Goal: Task Accomplishment & Management: Complete application form

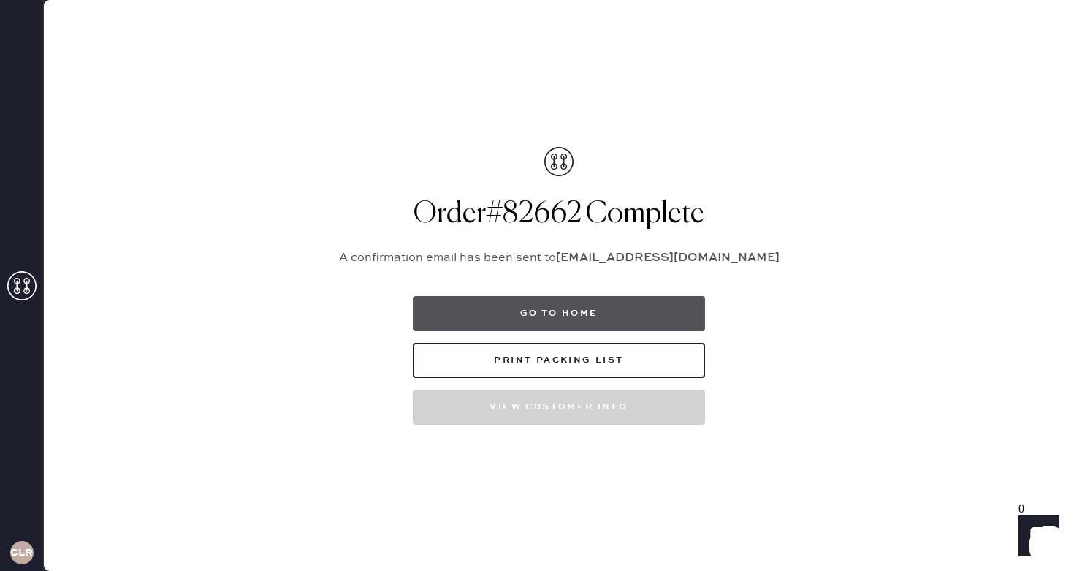
click at [538, 309] on button "Go to home" at bounding box center [559, 313] width 292 height 35
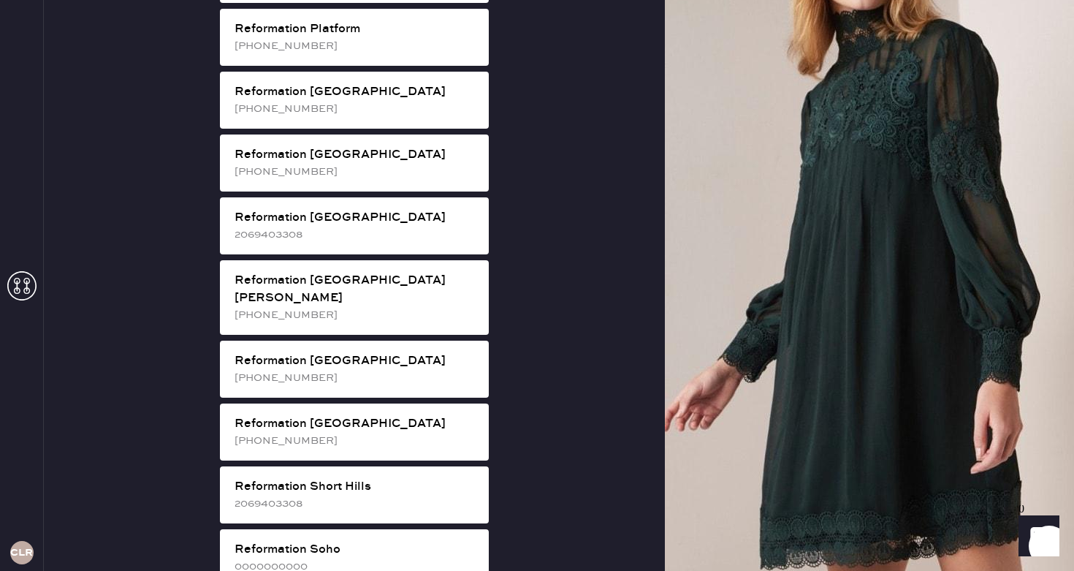
scroll to position [2485, 0]
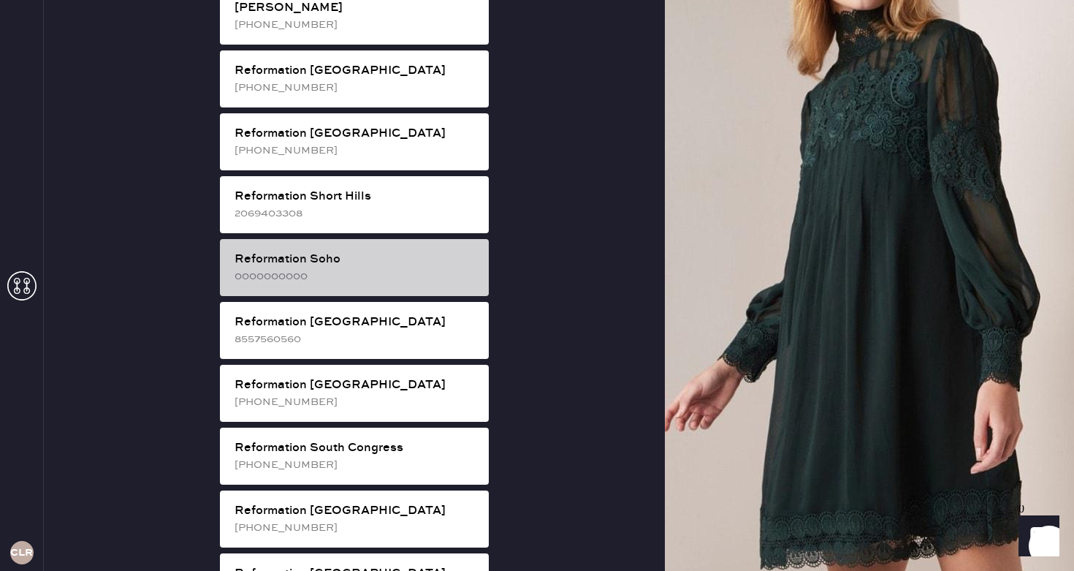
click at [419, 268] on div "0000000000" at bounding box center [356, 276] width 243 height 16
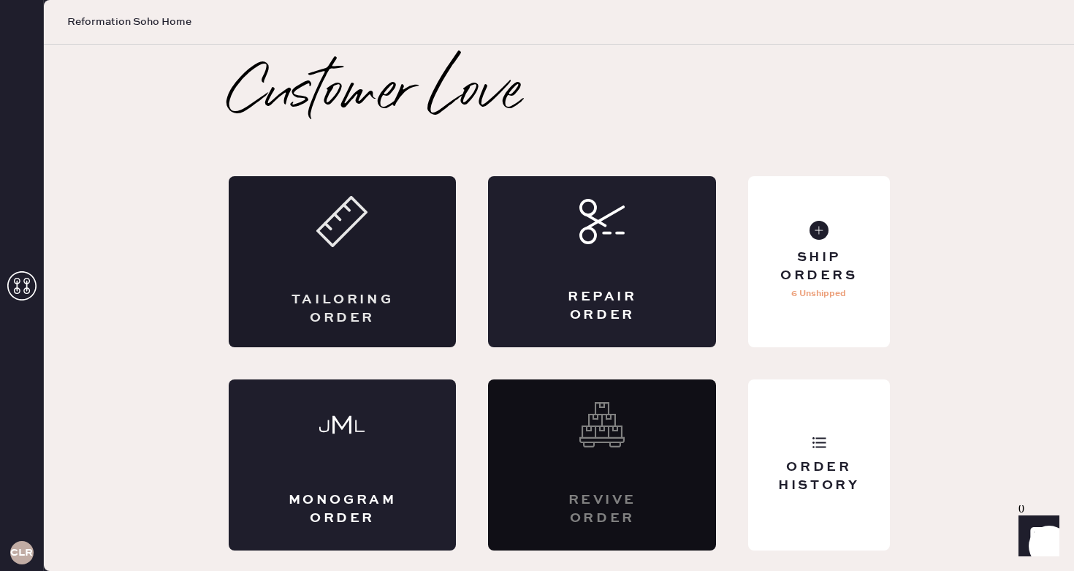
click at [353, 256] on div "Tailoring Order" at bounding box center [343, 261] width 228 height 171
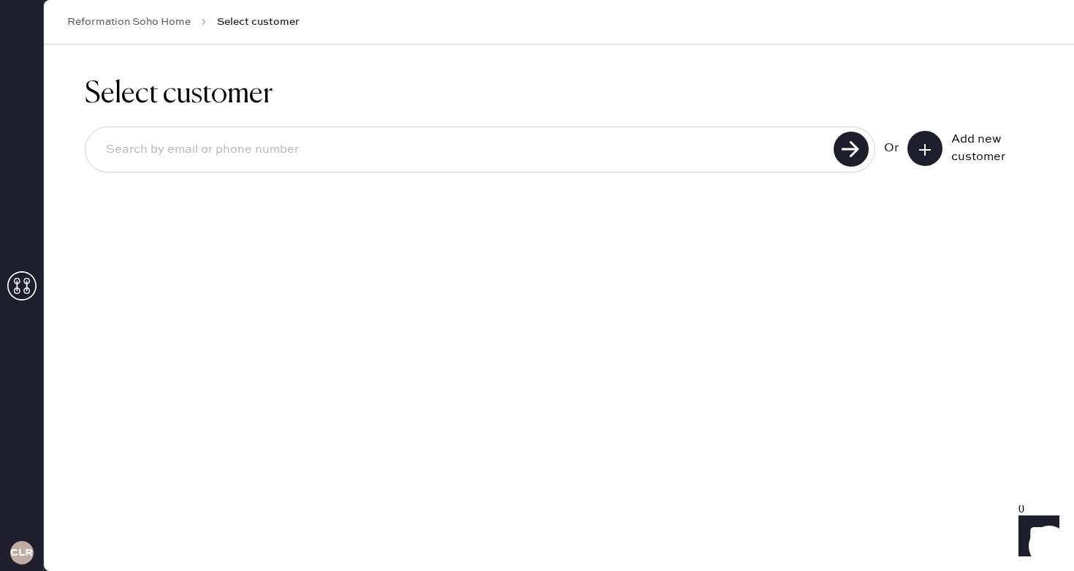
click at [319, 163] on input at bounding box center [461, 150] width 735 height 34
type input "[EMAIL_ADDRESS][DOMAIN_NAME]"
click at [863, 148] on use at bounding box center [851, 148] width 35 height 35
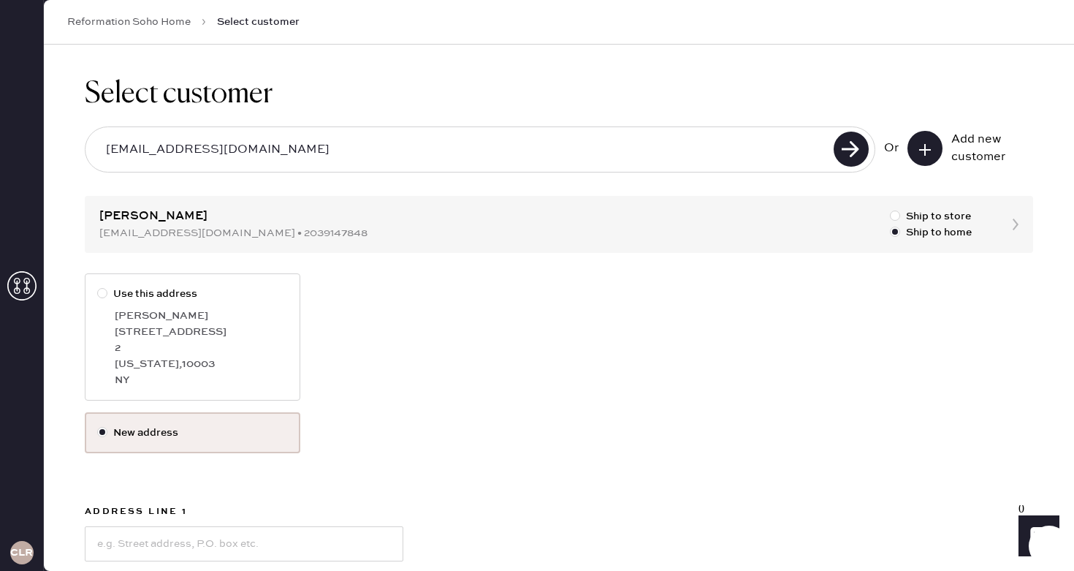
click at [259, 330] on div "[STREET_ADDRESS]" at bounding box center [201, 332] width 173 height 16
click at [98, 286] on input "Use this address" at bounding box center [97, 286] width 1 height 1
radio input "true"
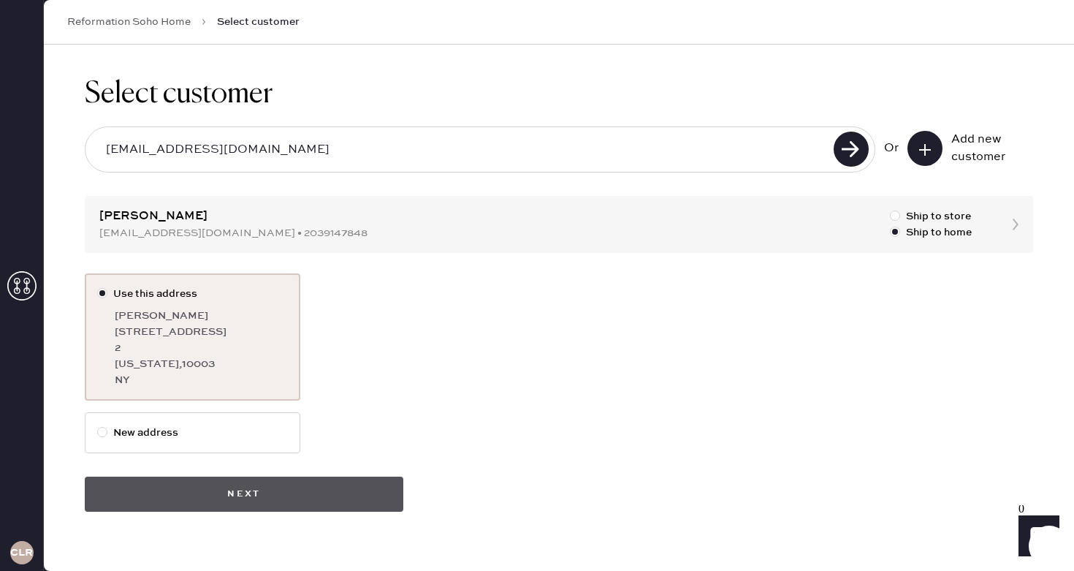
click at [297, 498] on button "Next" at bounding box center [244, 493] width 319 height 35
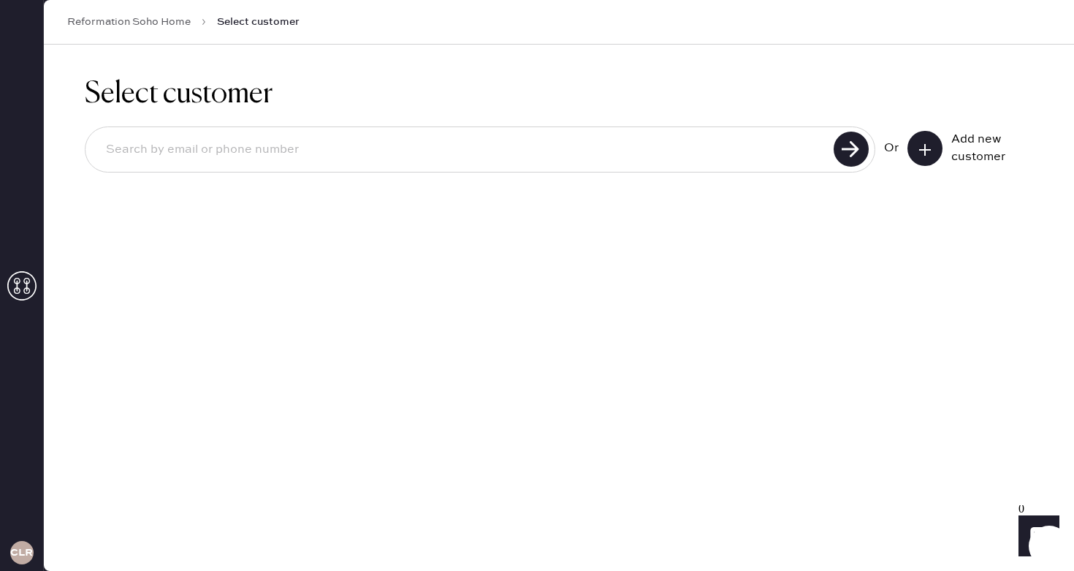
click at [278, 157] on input at bounding box center [461, 150] width 735 height 34
type input "[EMAIL_ADDRESS][DOMAIN_NAME]"
click at [846, 138] on use at bounding box center [851, 148] width 35 height 35
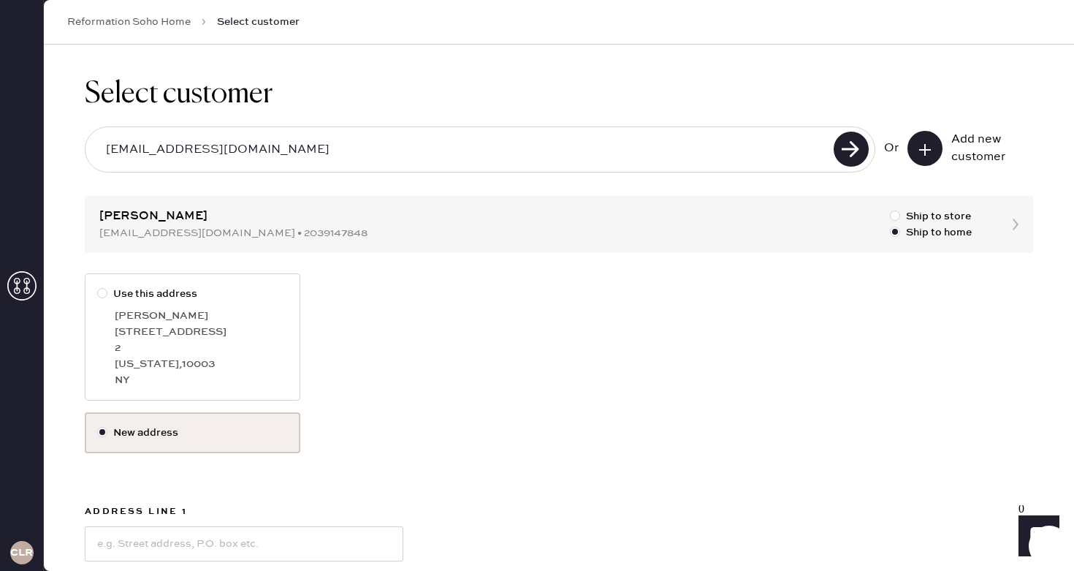
click at [216, 331] on div "[STREET_ADDRESS]" at bounding box center [201, 332] width 173 height 16
click at [98, 286] on input "Use this address" at bounding box center [97, 286] width 1 height 1
radio input "true"
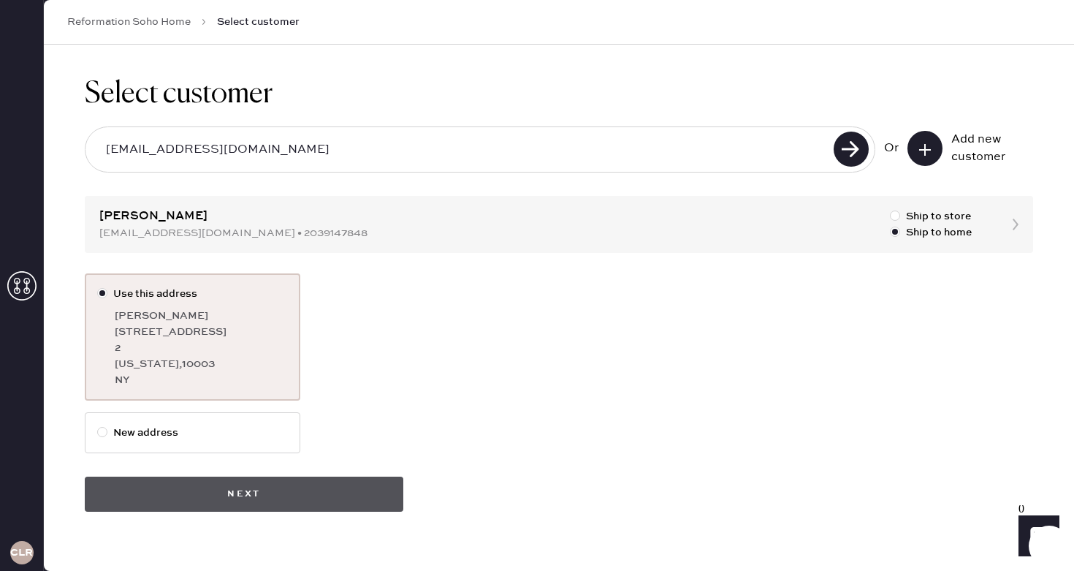
click at [291, 492] on button "Next" at bounding box center [244, 493] width 319 height 35
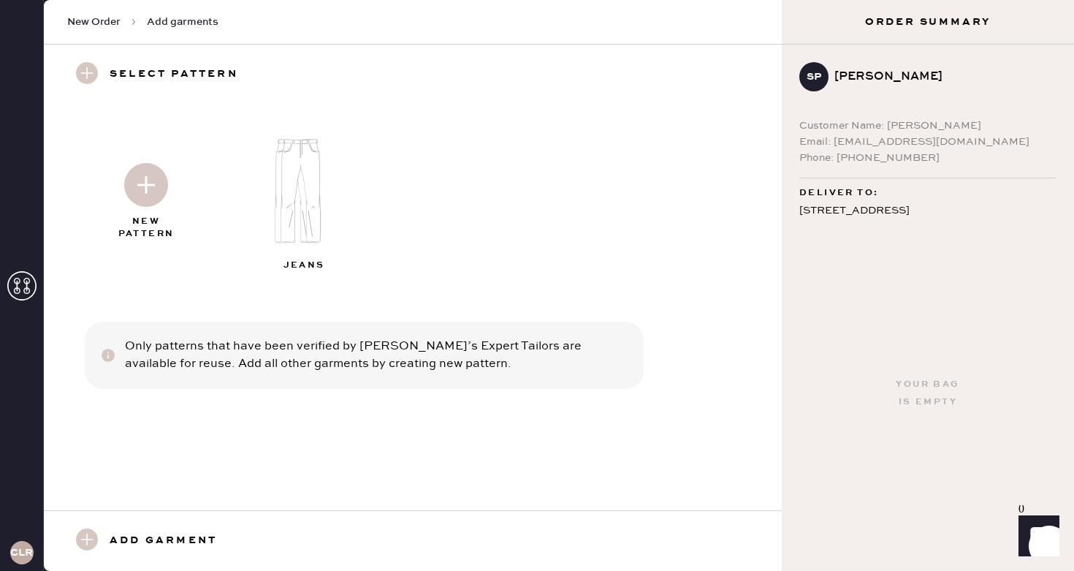
click at [137, 199] on img at bounding box center [146, 185] width 44 height 44
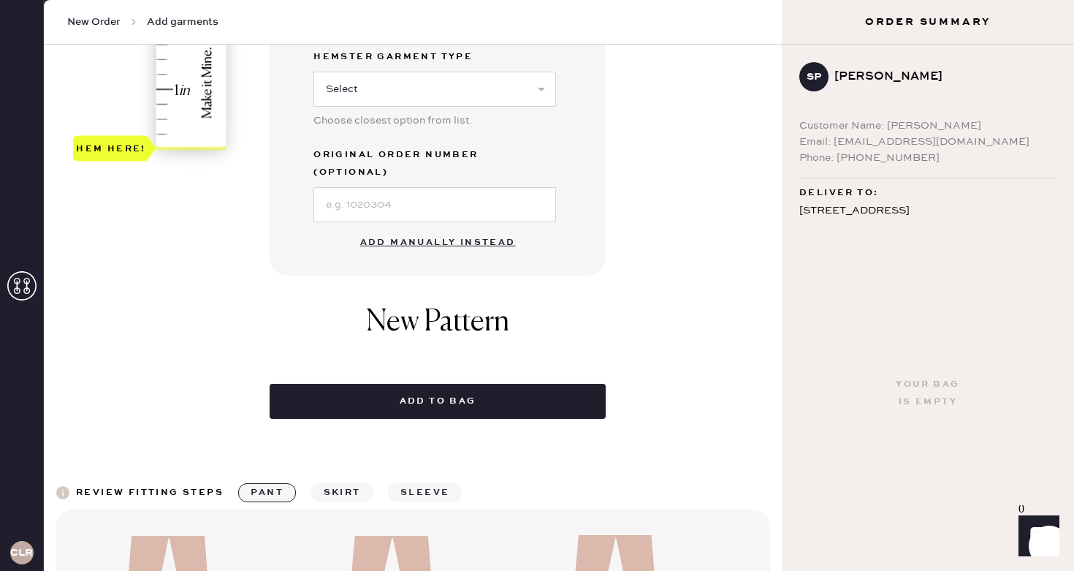
scroll to position [438, 0]
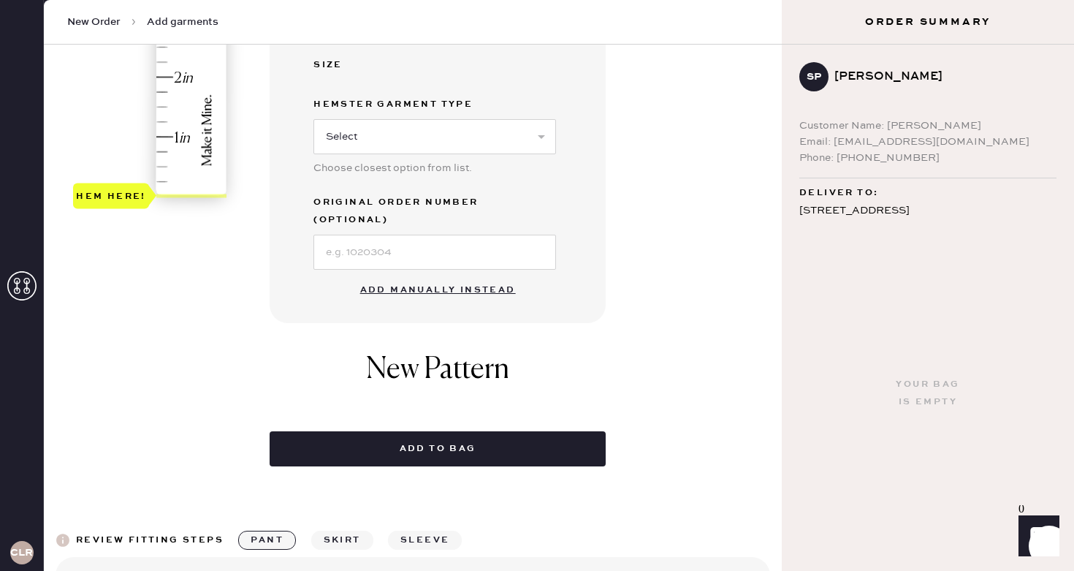
click at [376, 279] on button "Add manually instead" at bounding box center [437, 289] width 173 height 29
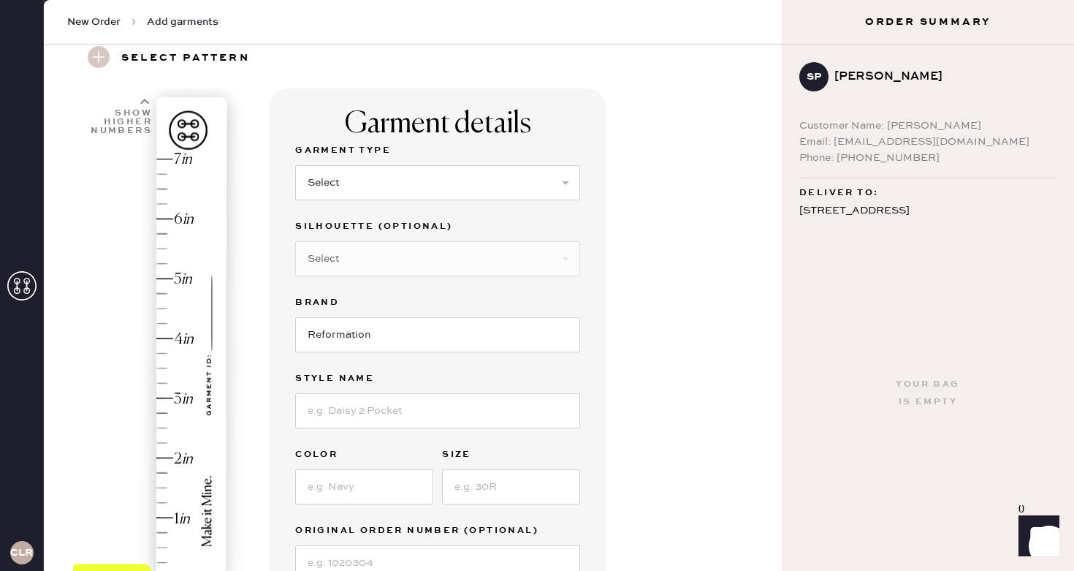
scroll to position [53, 0]
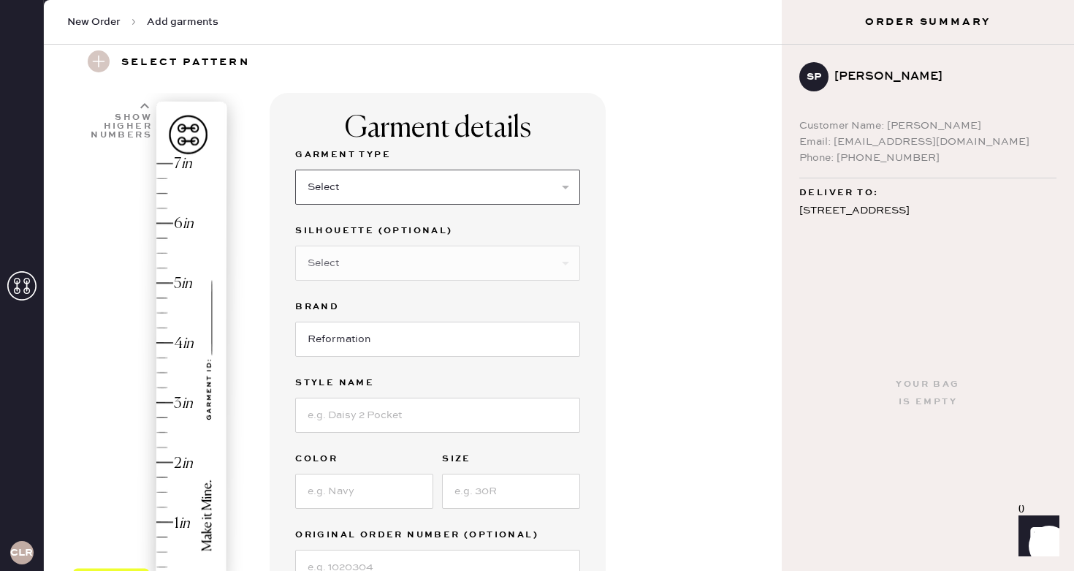
click at [411, 172] on select "Select Basic Skirt Jeans Leggings Pants Shorts Basic Sleeved Dress Basic Sleeve…" at bounding box center [437, 186] width 285 height 35
select select "4"
click at [295, 169] on select "Select Basic Skirt Jeans Leggings Pants Shorts Basic Sleeved Dress Basic Sleeve…" at bounding box center [437, 186] width 285 height 35
click at [427, 264] on select "Select Joggers Shorts Cropped Flare Boot Cut Straight Skinny Other" at bounding box center [437, 262] width 285 height 35
click at [409, 423] on input at bounding box center [437, 414] width 285 height 35
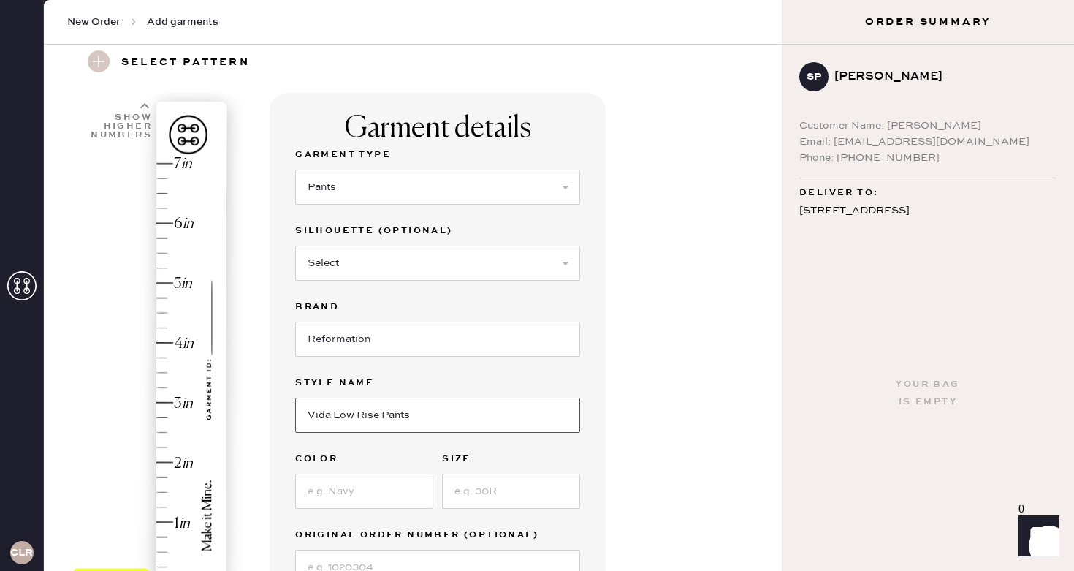
type input "Vida Low Rise Pants"
click at [378, 493] on input at bounding box center [364, 490] width 138 height 35
type input "Black"
click at [543, 492] on input at bounding box center [511, 490] width 138 height 35
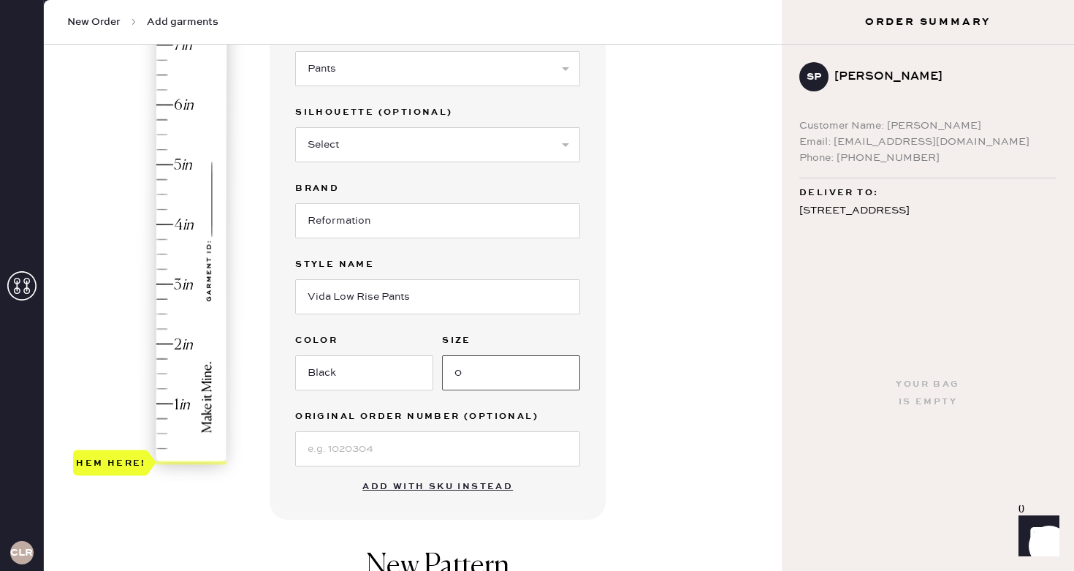
type input "0"
type input "2"
click at [167, 348] on div "Hem here!" at bounding box center [151, 254] width 156 height 431
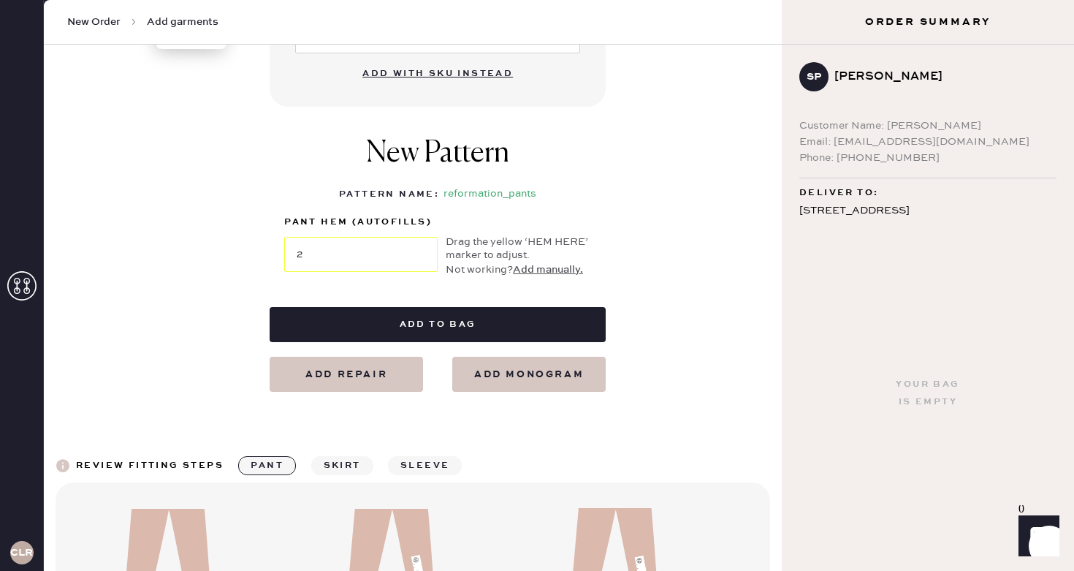
scroll to position [582, 0]
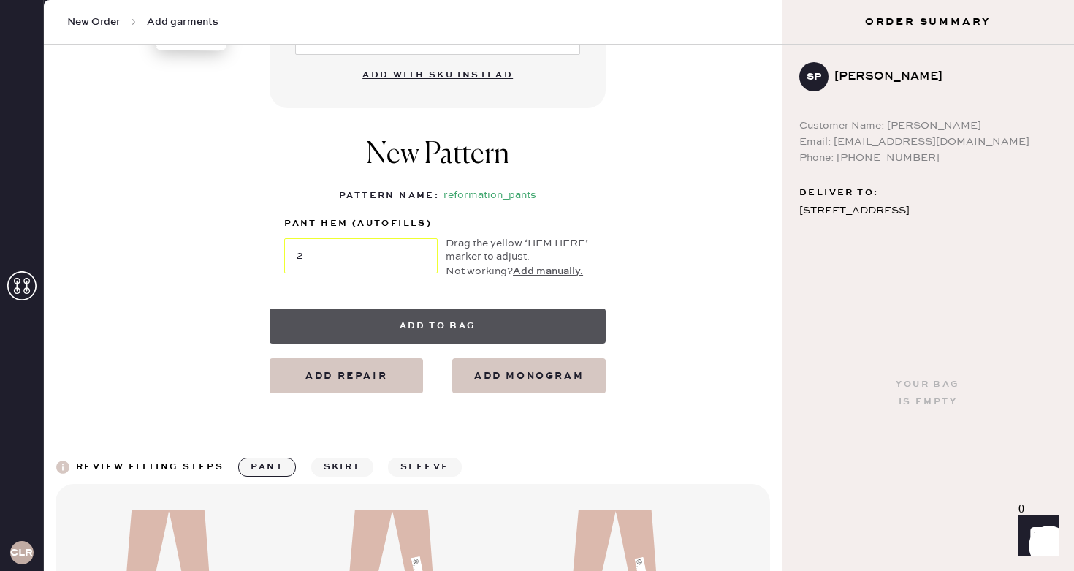
click at [321, 341] on button "Add to bag" at bounding box center [438, 325] width 336 height 35
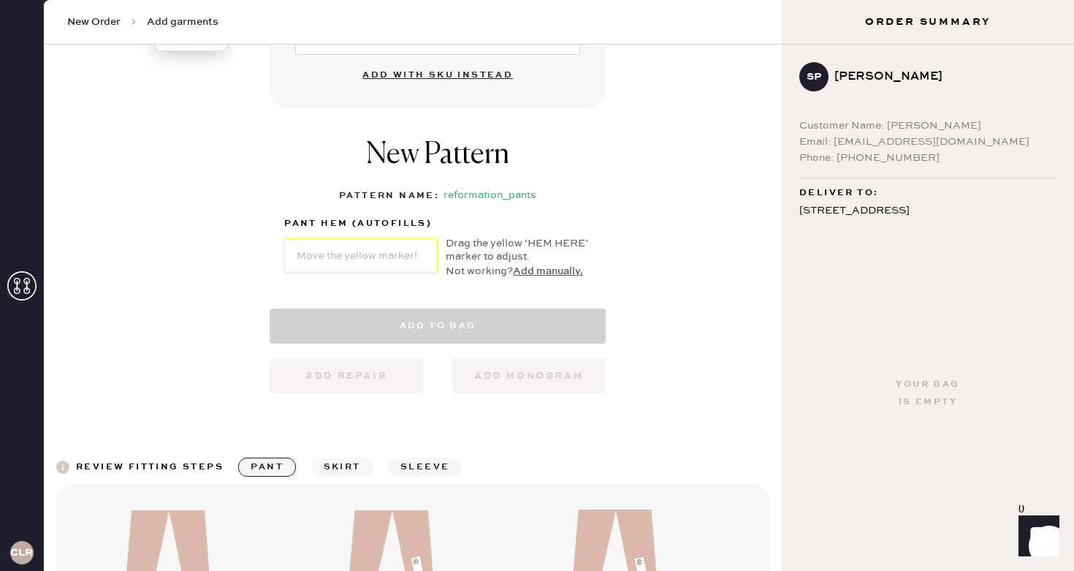
select select "4"
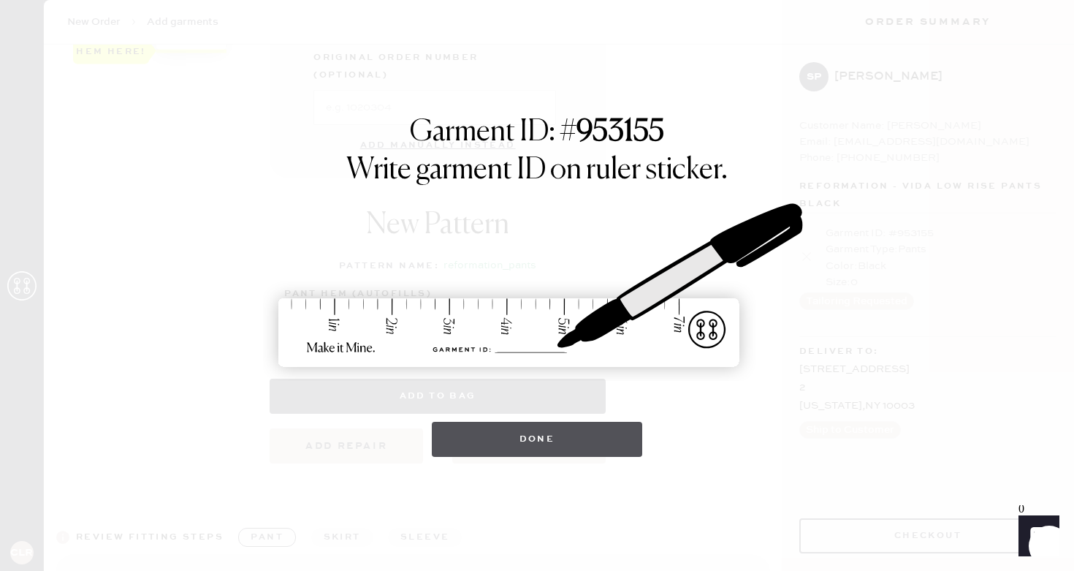
click at [500, 453] on button "Done" at bounding box center [537, 439] width 211 height 35
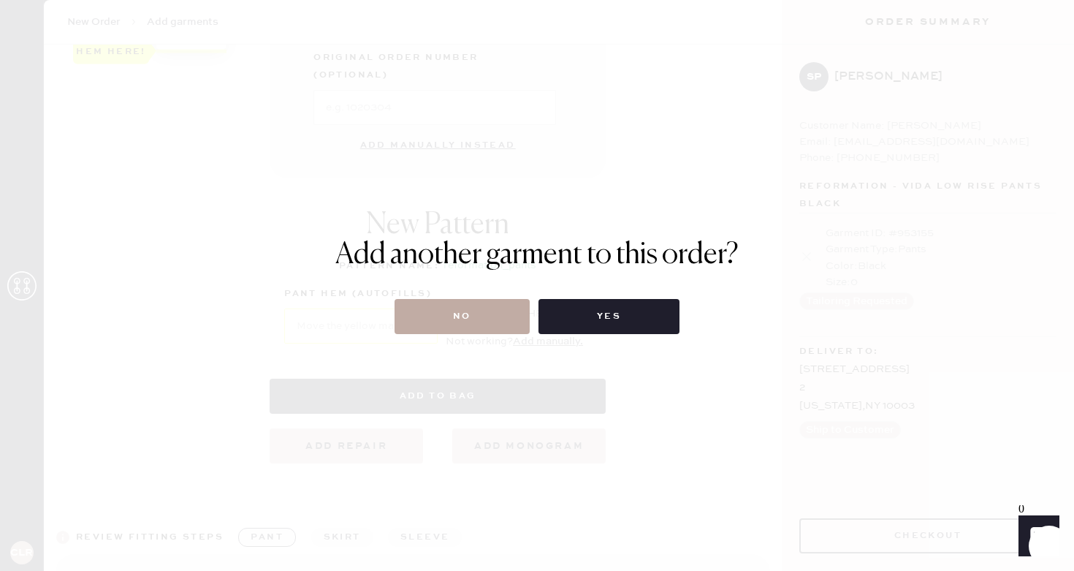
click at [511, 319] on button "No" at bounding box center [461, 316] width 135 height 35
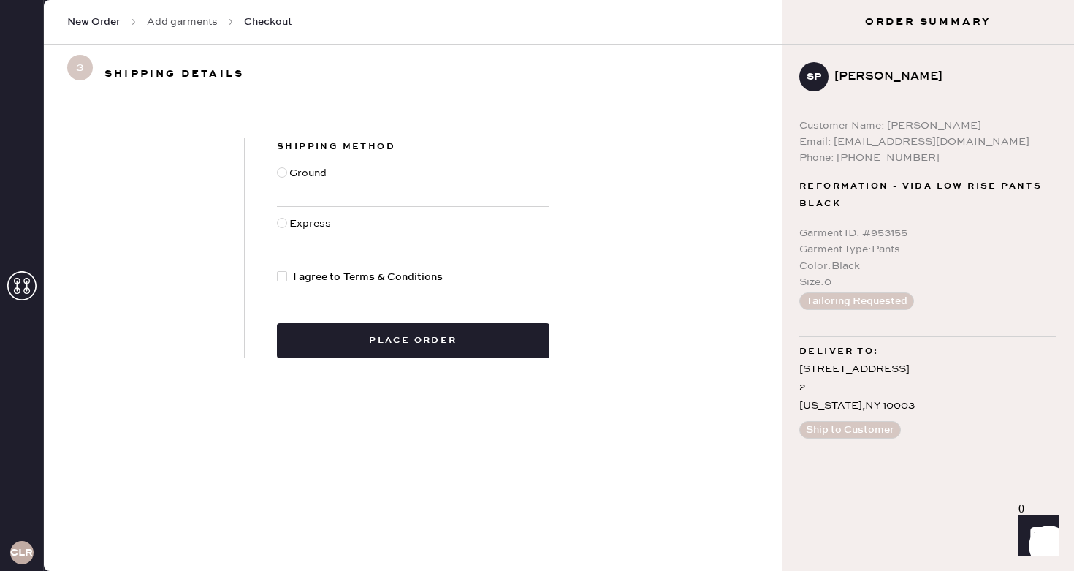
click at [281, 172] on div at bounding box center [282, 172] width 10 height 10
click at [278, 166] on input "Ground" at bounding box center [277, 165] width 1 height 1
radio input "true"
click at [288, 275] on div at bounding box center [285, 277] width 16 height 16
click at [278, 270] on input "I agree to Terms & Conditions" at bounding box center [277, 269] width 1 height 1
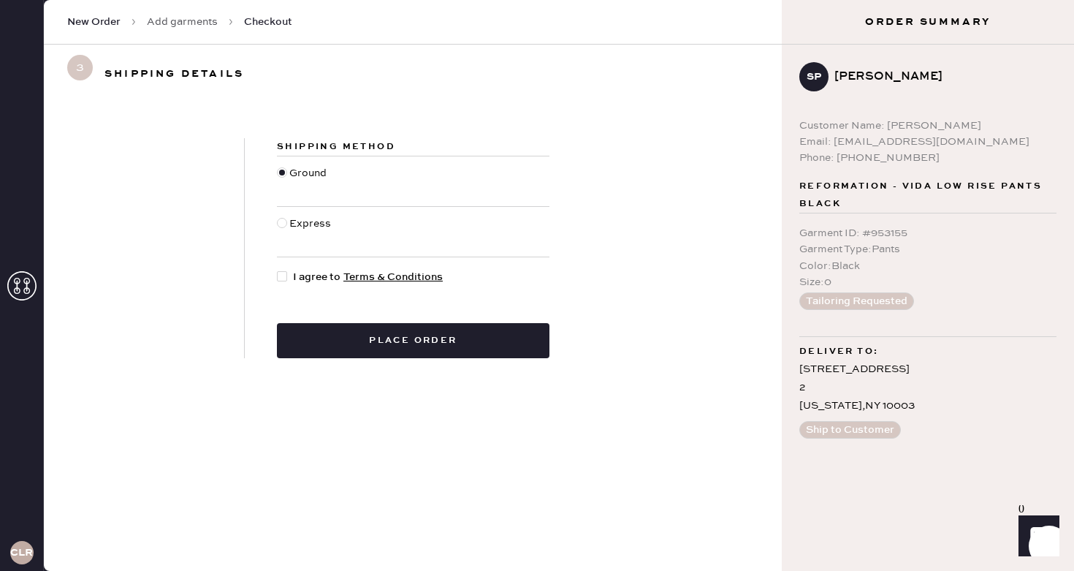
checkbox input "true"
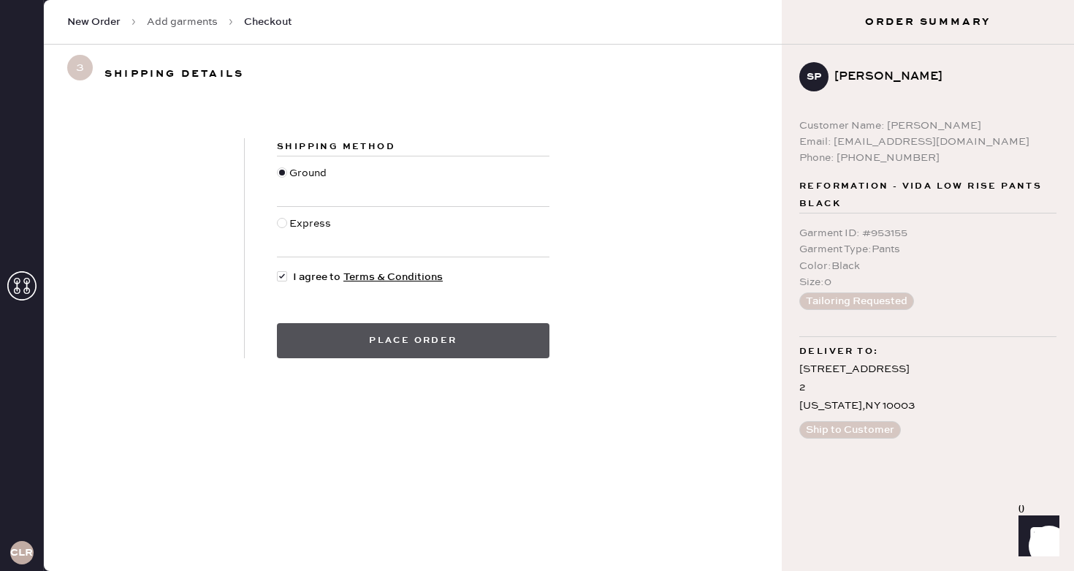
click at [426, 339] on button "Place order" at bounding box center [413, 340] width 272 height 35
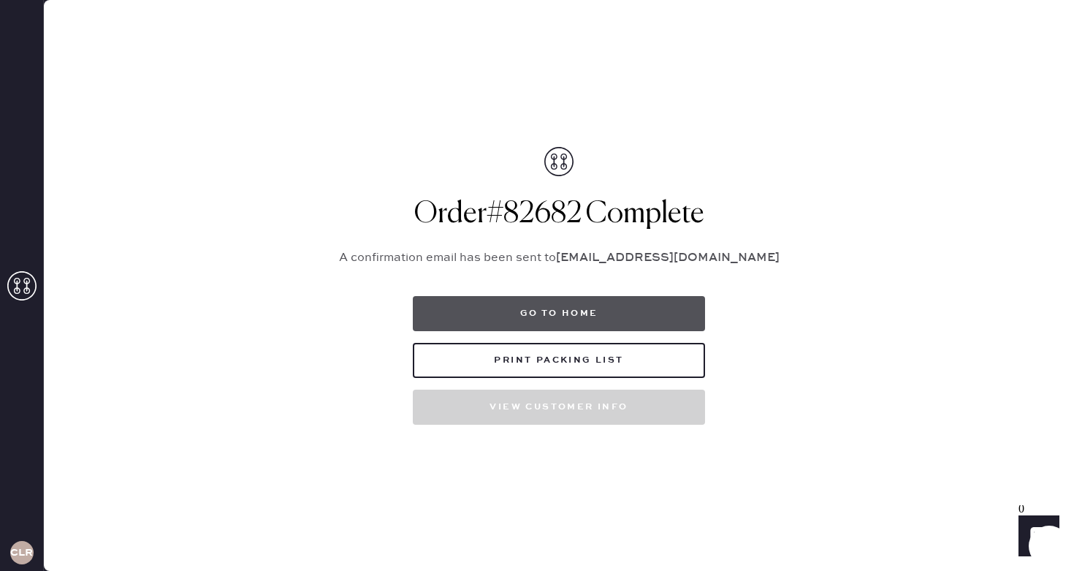
click at [476, 313] on button "Go to home" at bounding box center [559, 313] width 292 height 35
